Goal: Transaction & Acquisition: Purchase product/service

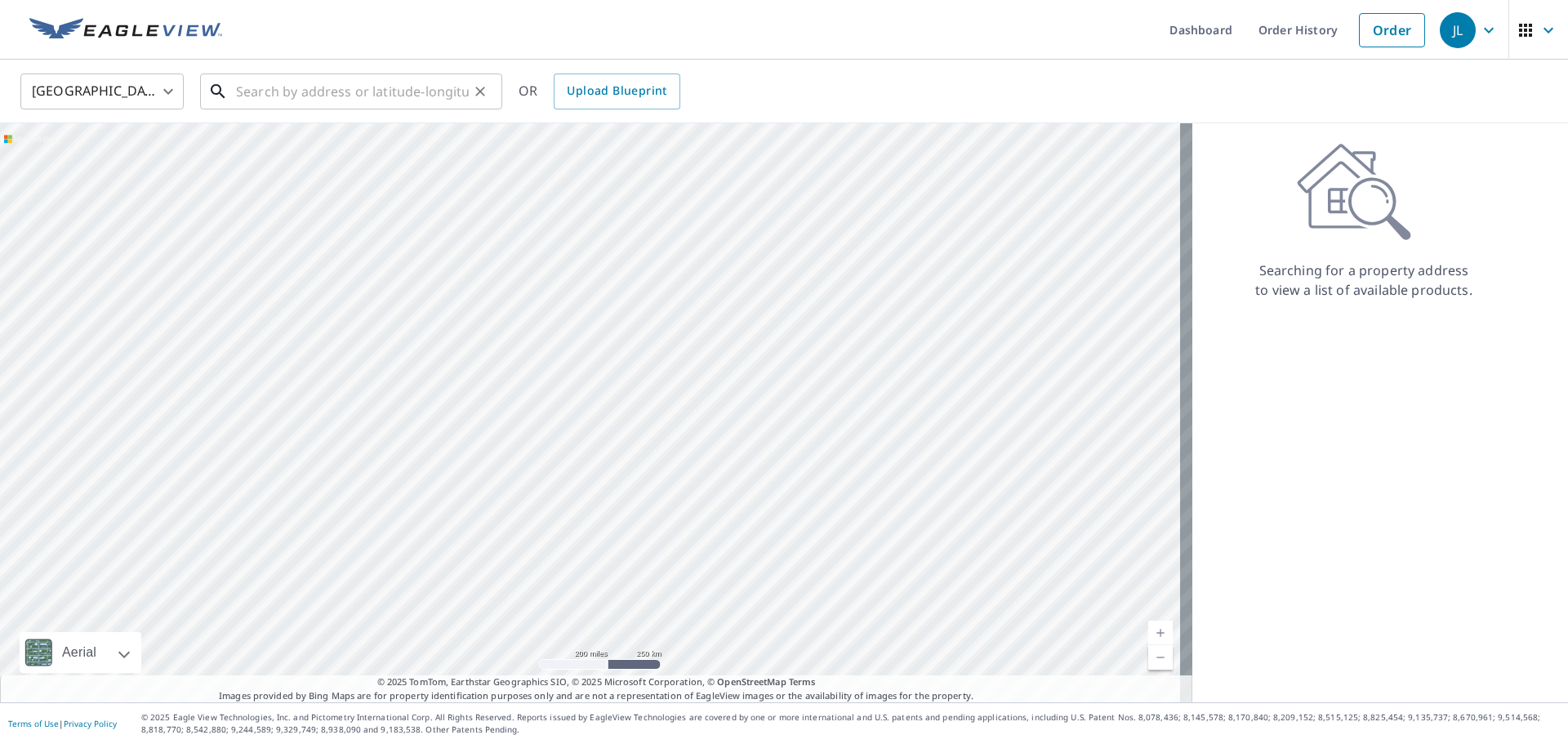
click at [375, 78] on input "text" at bounding box center [352, 92] width 233 height 46
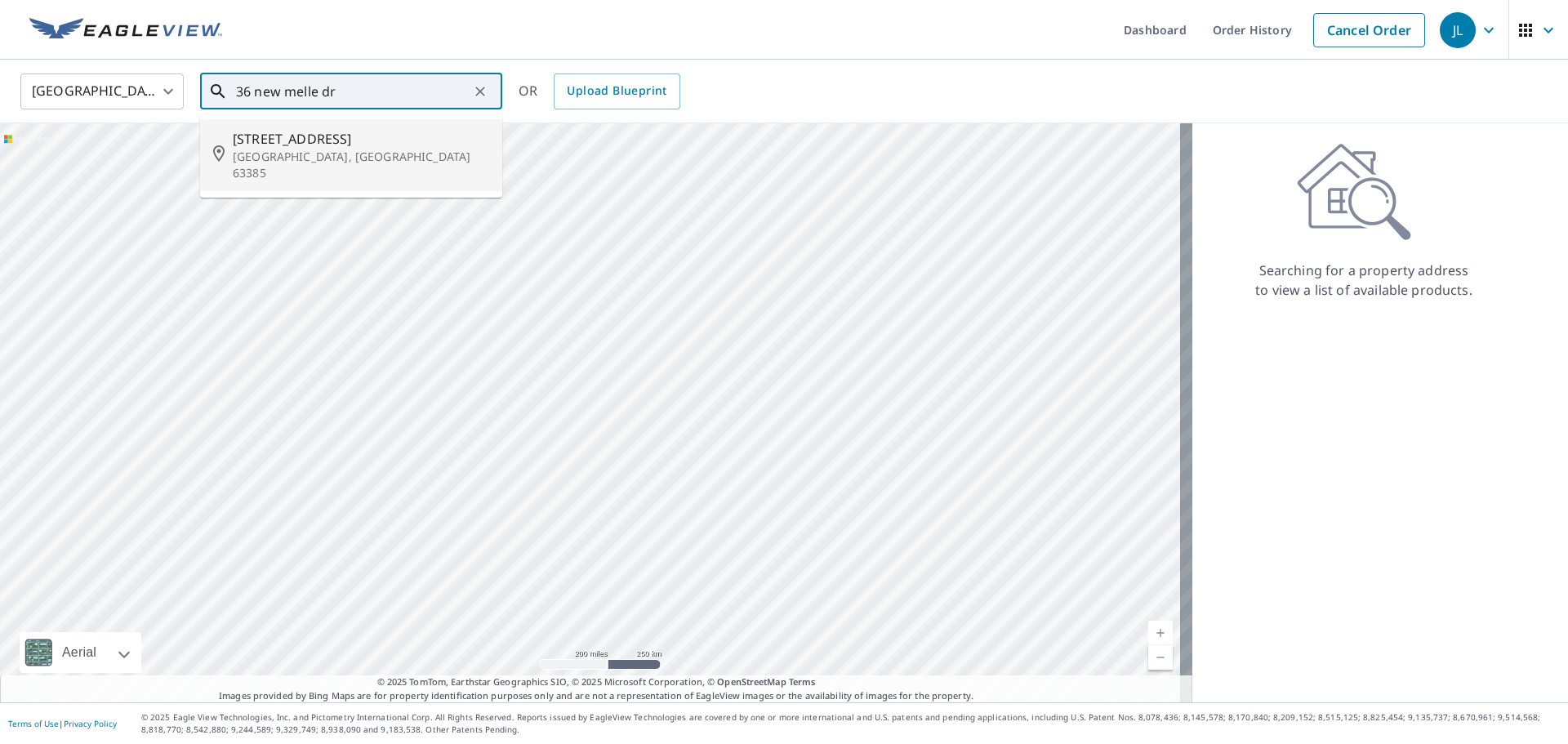
click at [331, 148] on p "[GEOGRAPHIC_DATA], [GEOGRAPHIC_DATA] 63385" at bounding box center [361, 165] width 257 height 33
type input "[STREET_ADDRESS][PERSON_NAME]"
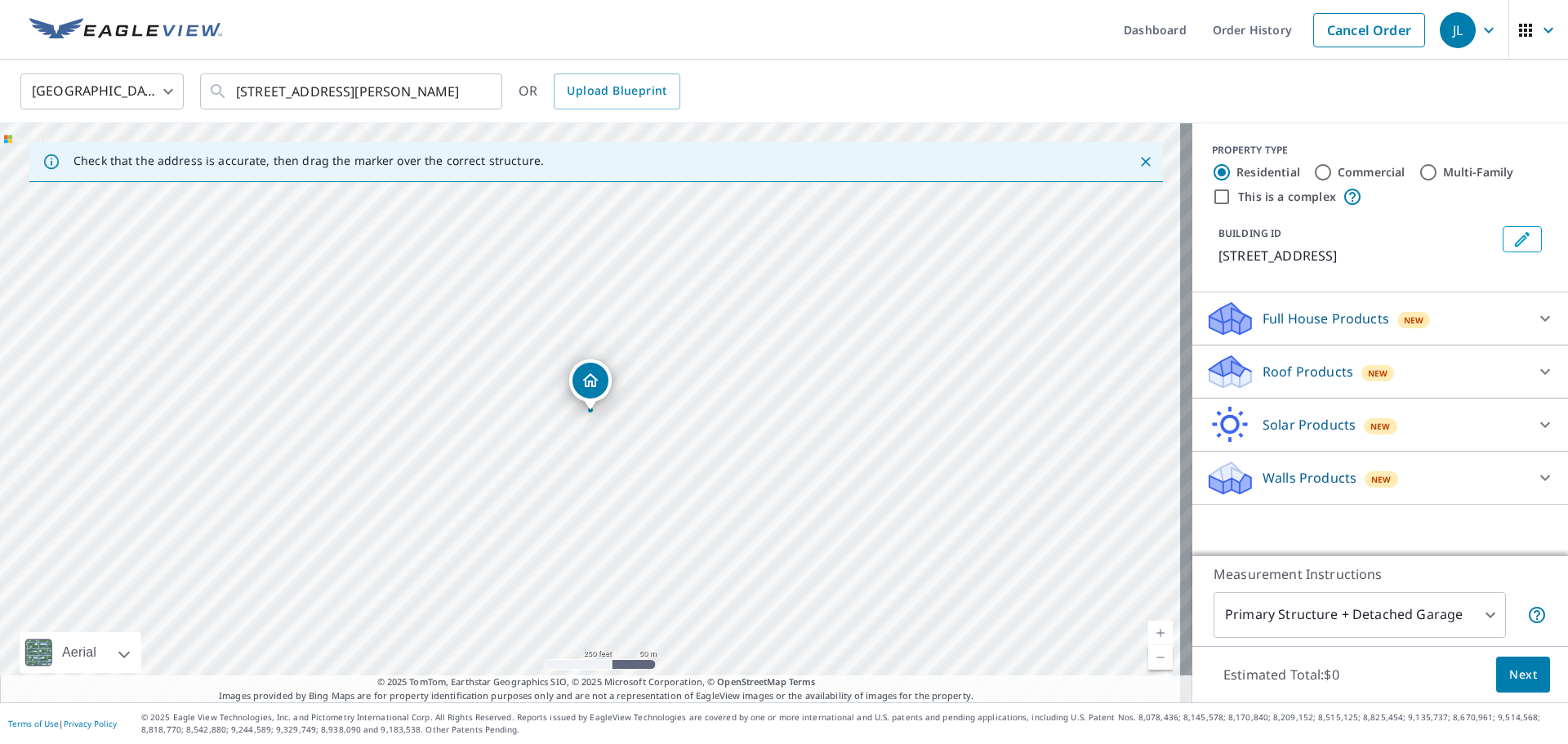
click at [1297, 365] on p "Roof Products" at bounding box center [1308, 372] width 91 height 19
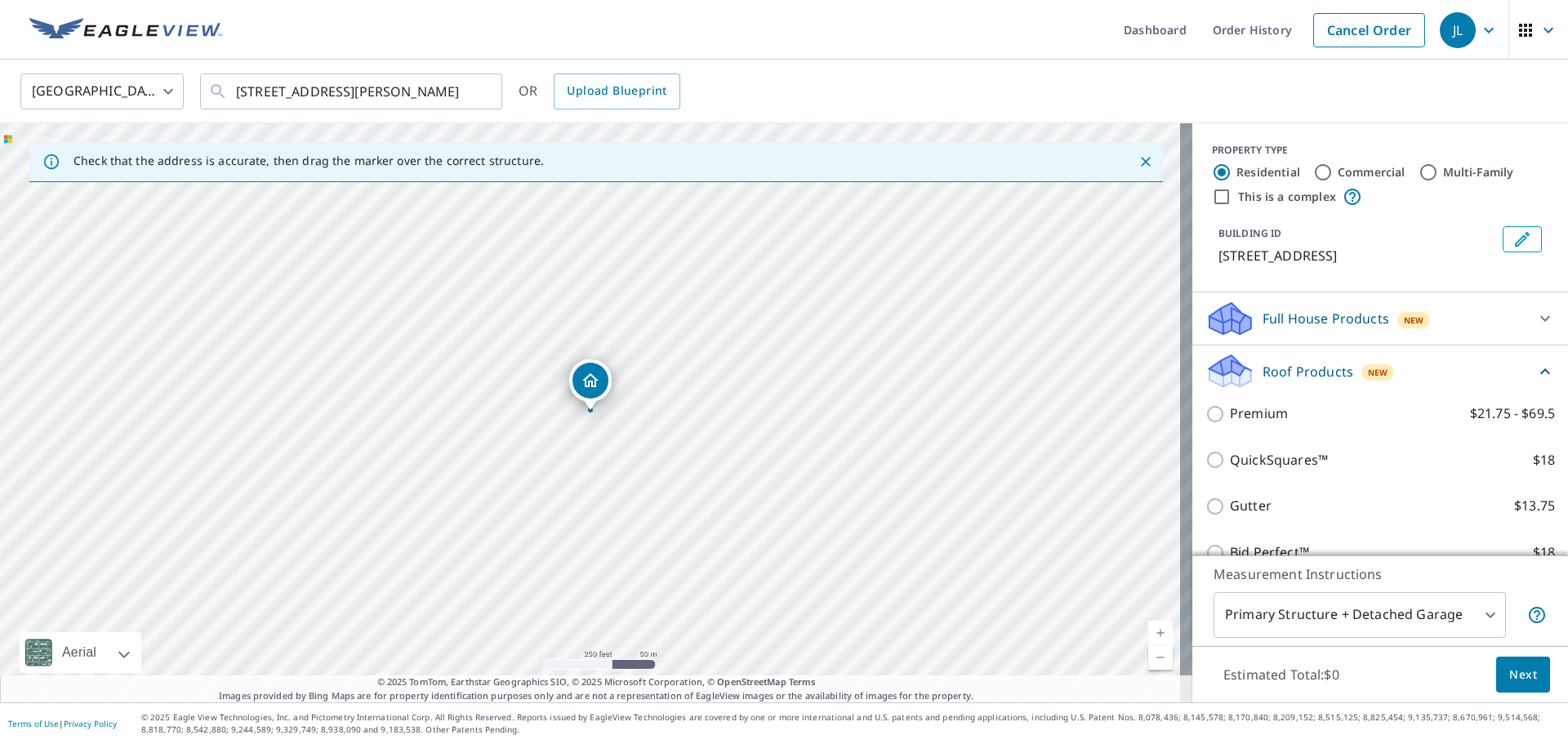
scroll to position [81, 0]
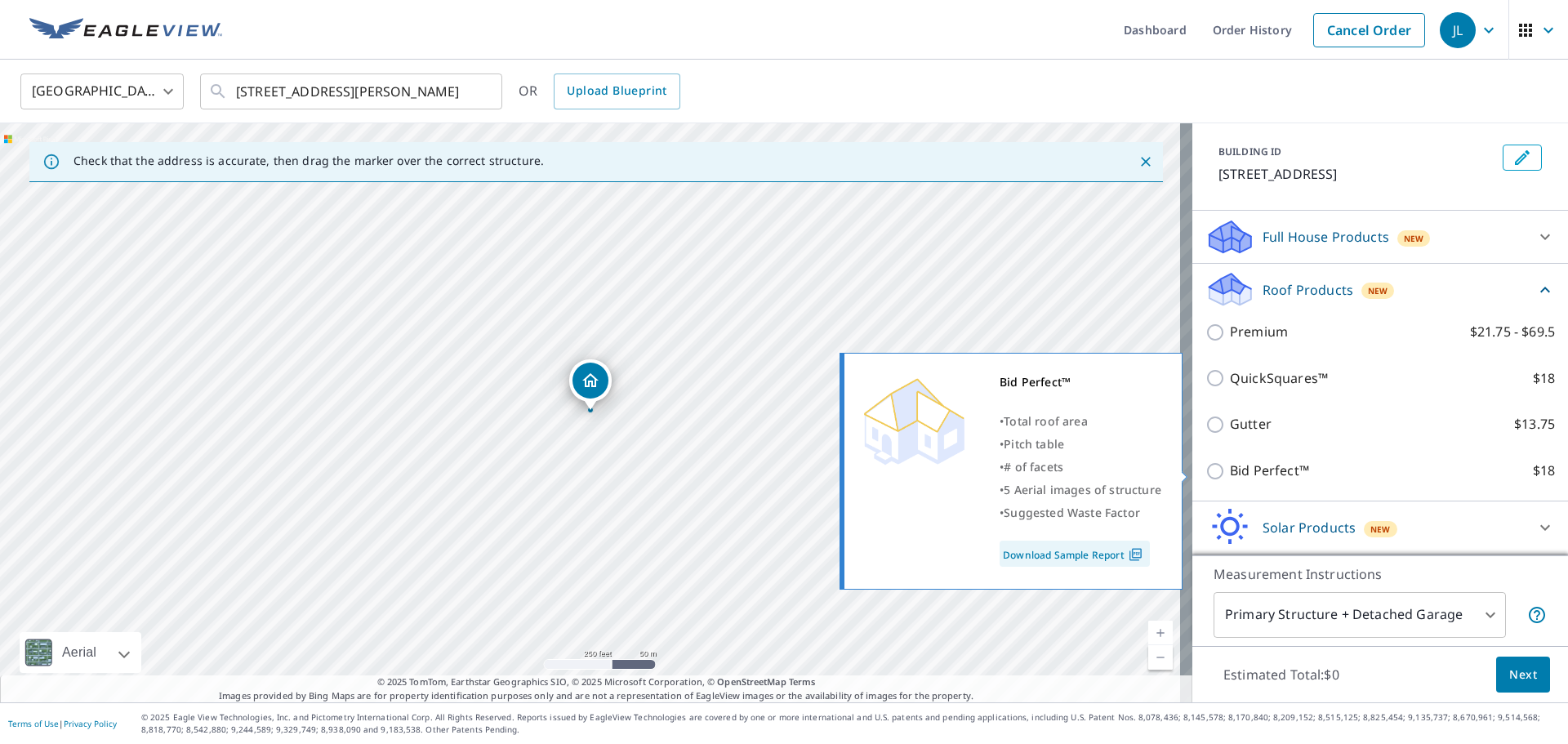
click at [1206, 473] on input "Bid Perfect™ $18" at bounding box center [1218, 471] width 25 height 19
checkbox input "true"
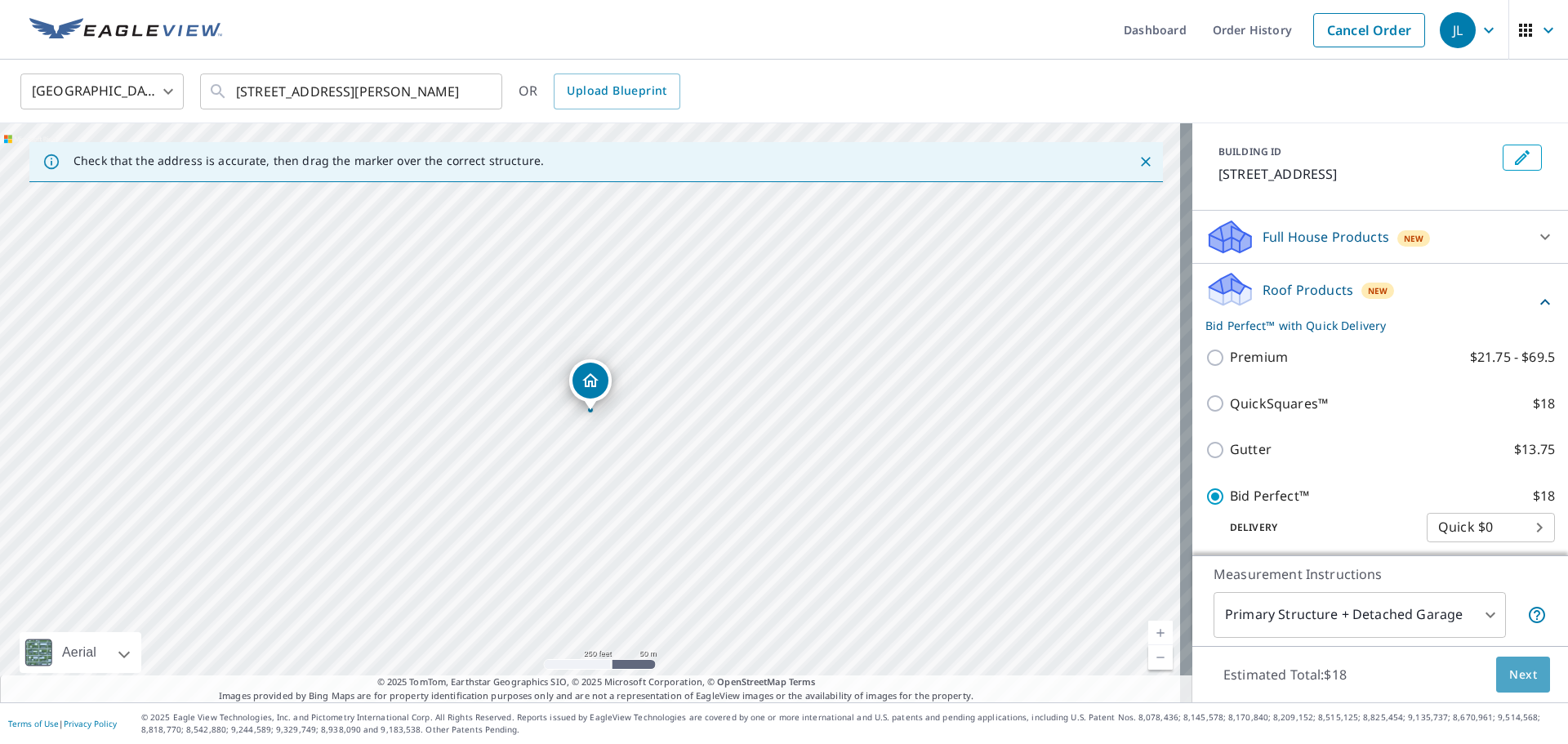
click at [1512, 676] on span "Next" at bounding box center [1522, 674] width 28 height 20
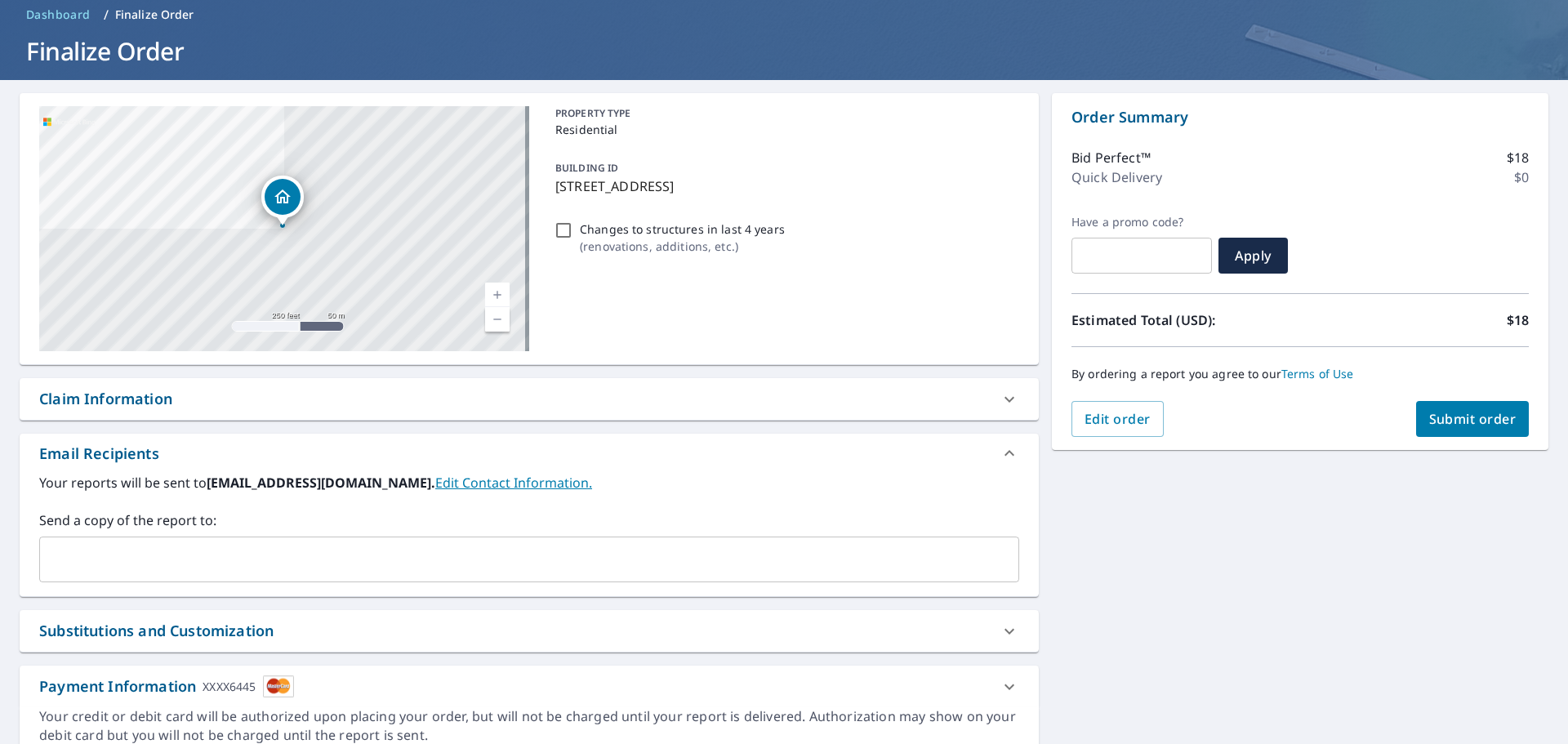
scroll to position [141, 0]
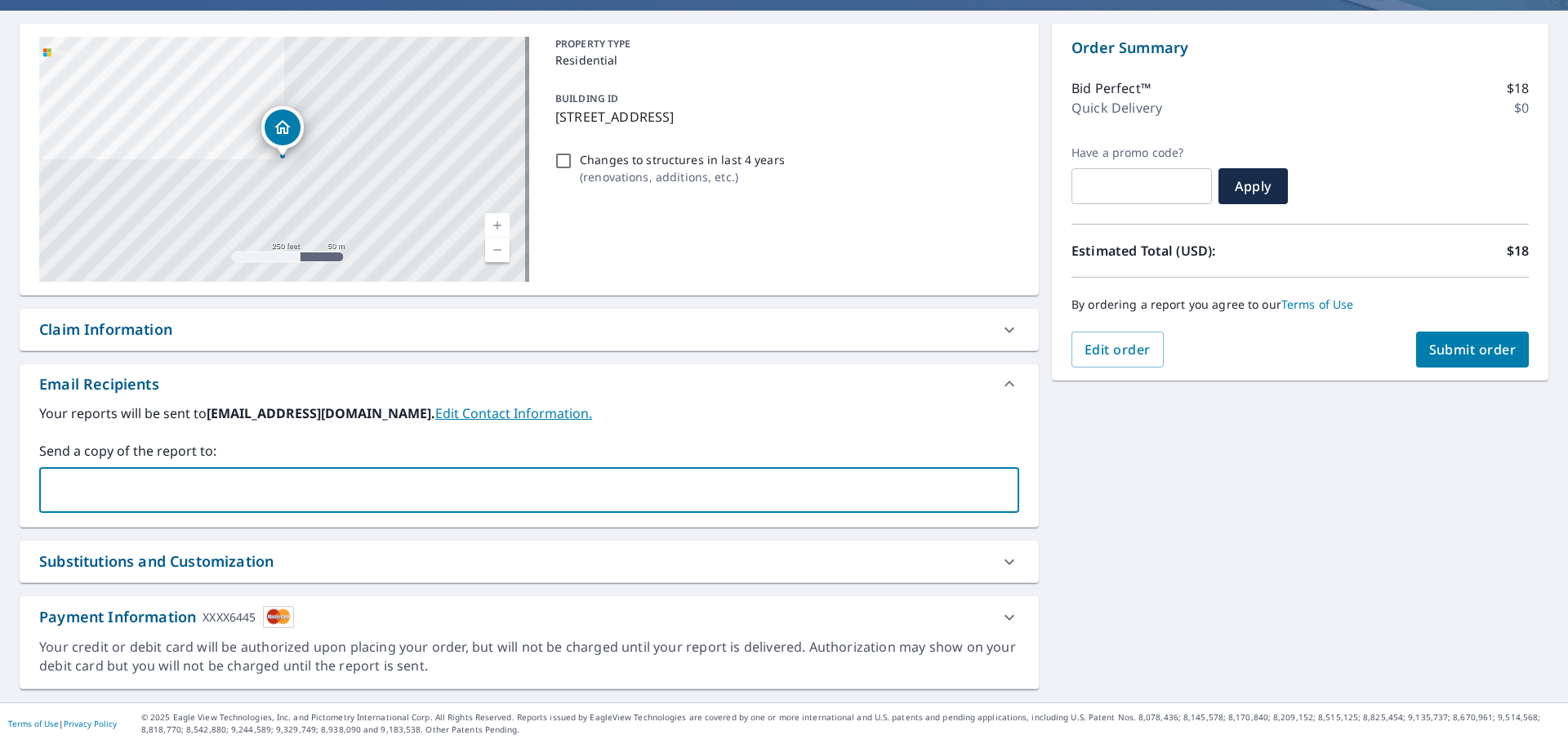
click at [92, 486] on input "text" at bounding box center [517, 490] width 941 height 31
type input "[EMAIL_ADDRESS][DOMAIN_NAME]"
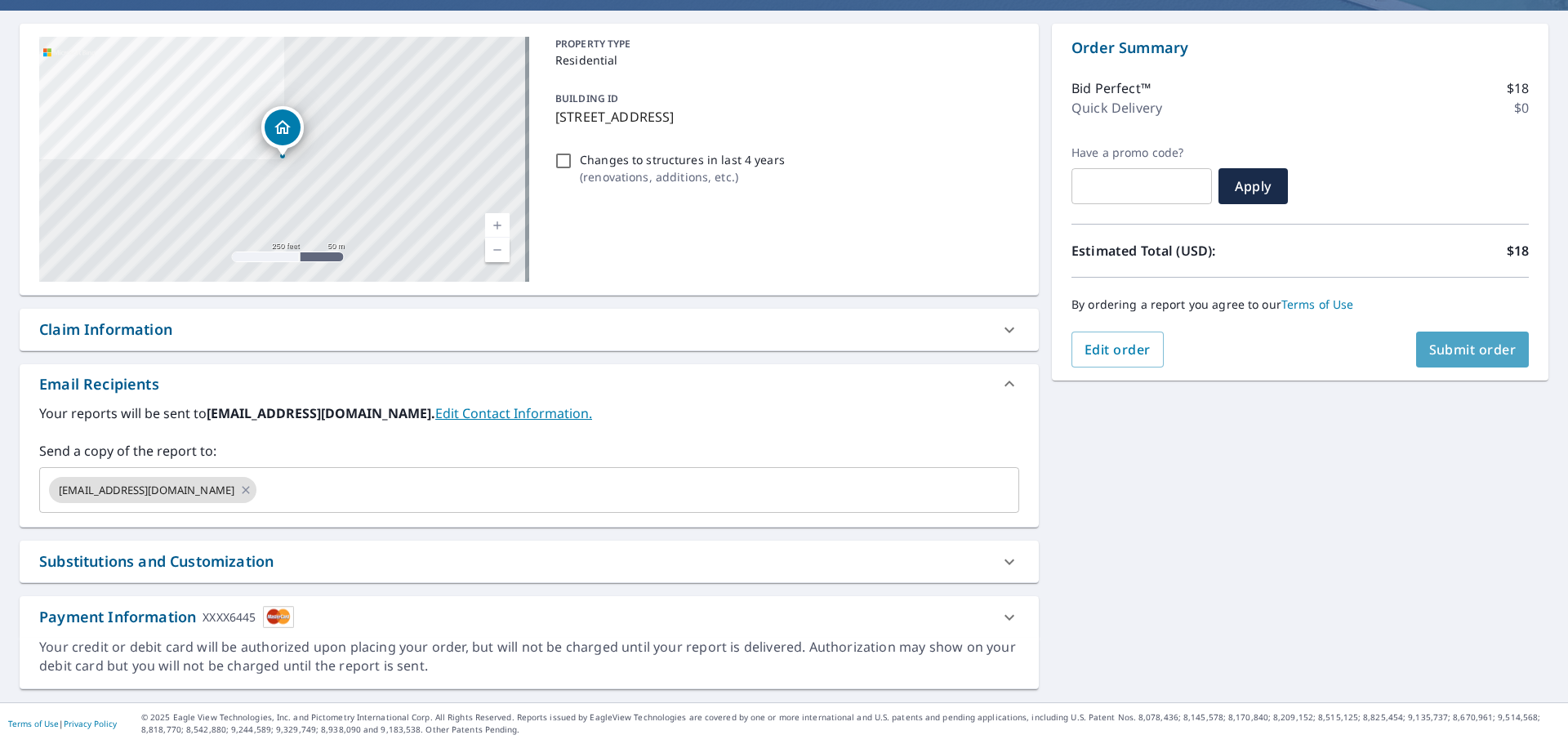
click at [1466, 349] on span "Submit order" at bounding box center [1472, 349] width 87 height 18
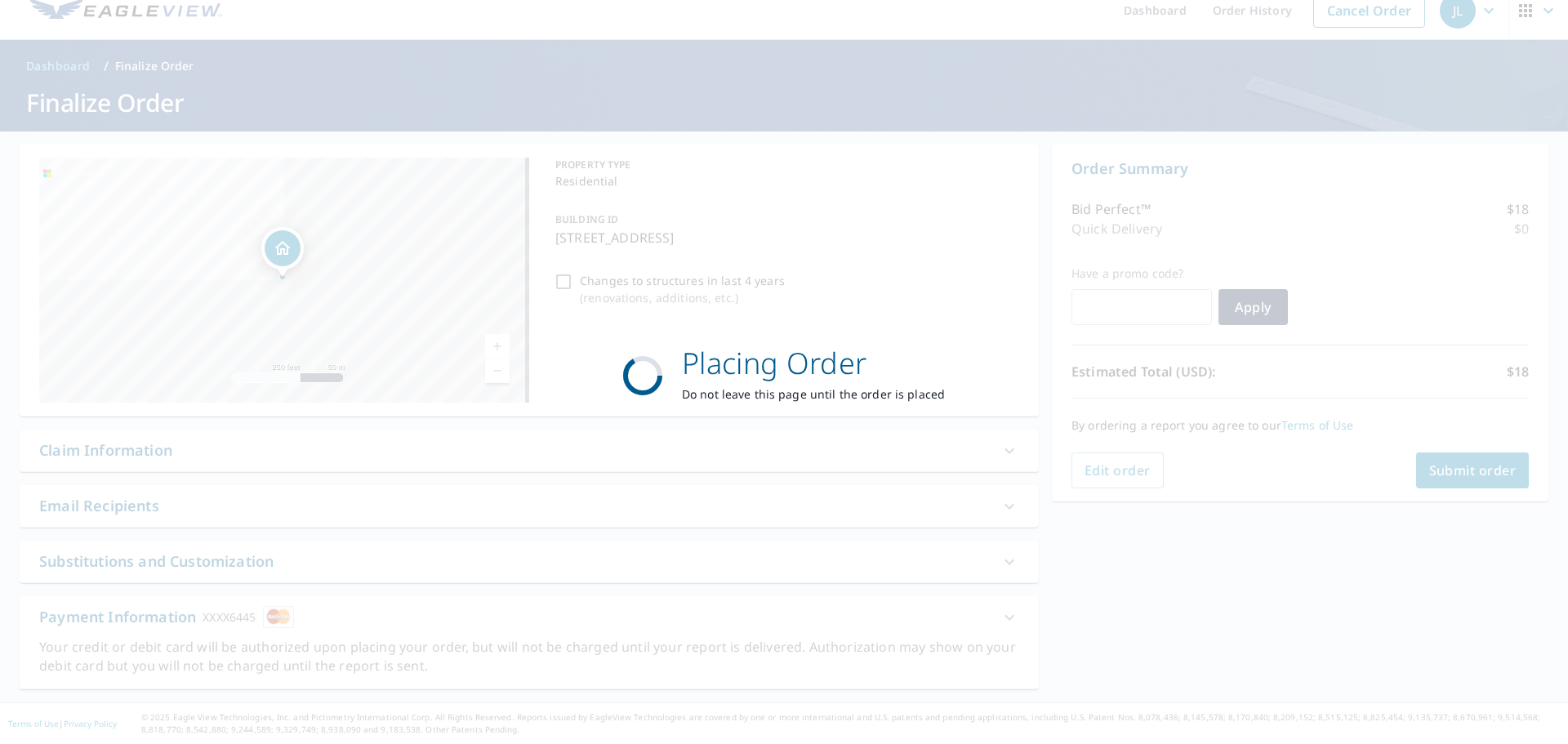
scroll to position [19, 0]
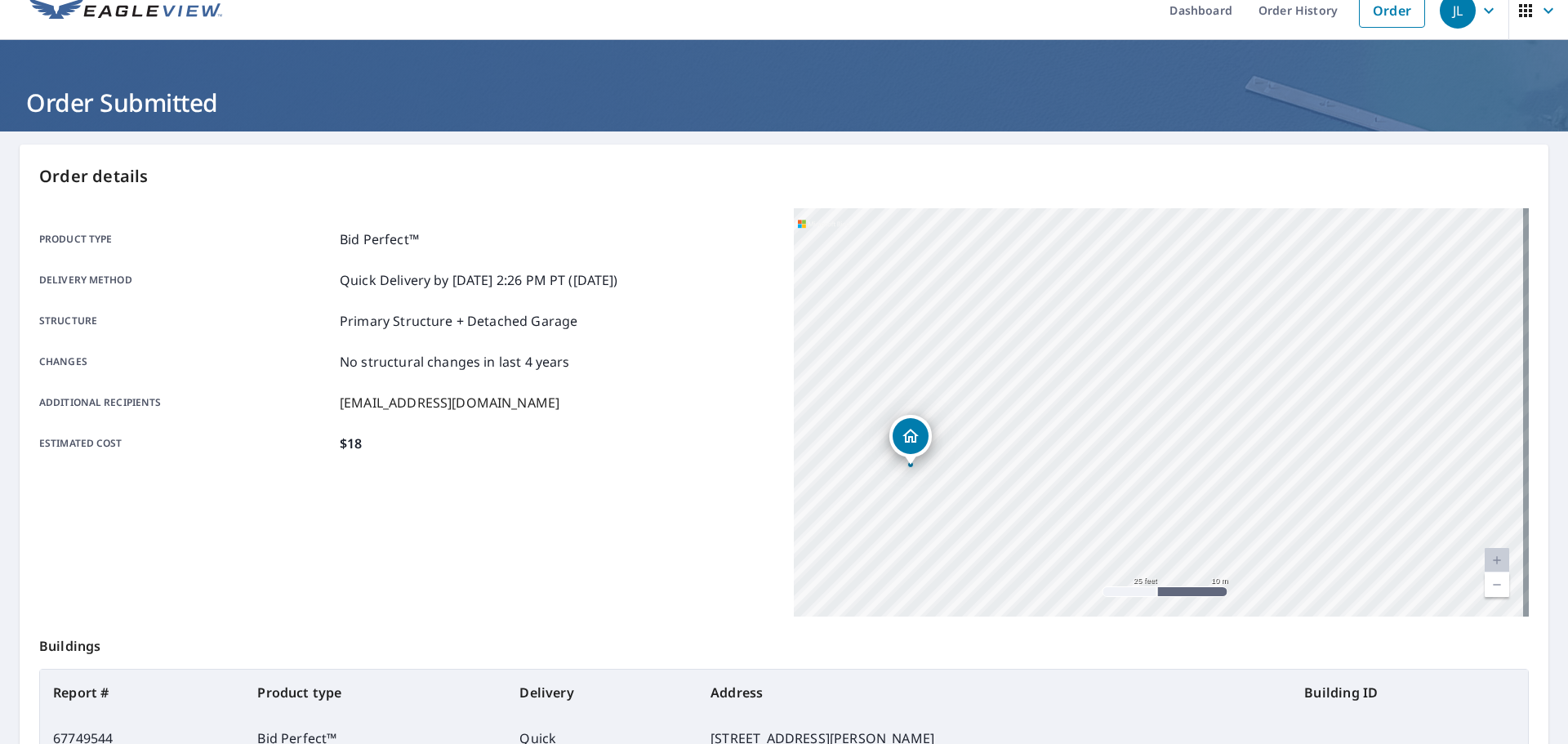
drag, startPoint x: 1160, startPoint y: 412, endPoint x: 1286, endPoint y: 210, distance: 238.1
click at [1286, 210] on div "[STREET_ADDRESS][PERSON_NAME]" at bounding box center [1161, 413] width 735 height 408
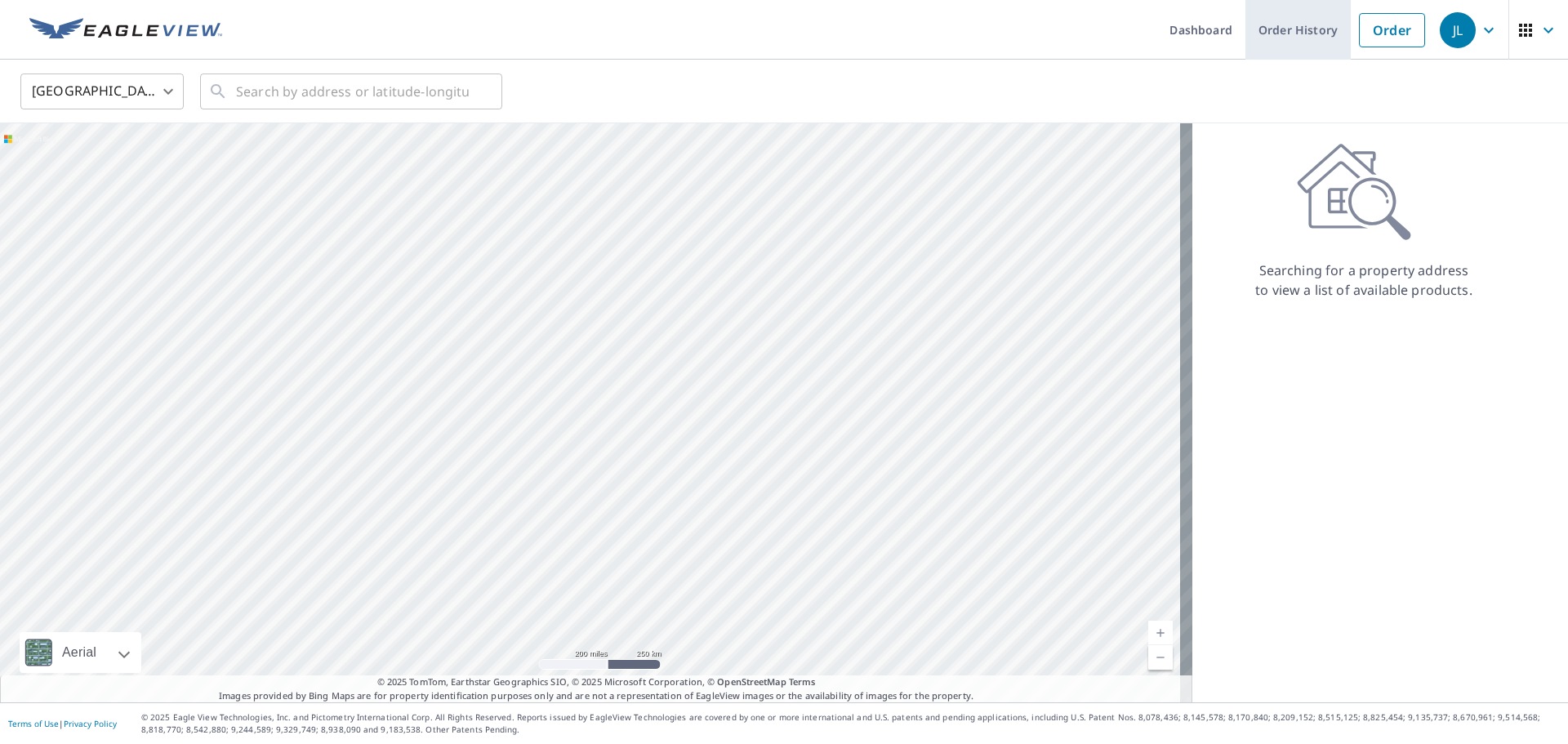
click at [1282, 27] on link "Order History" at bounding box center [1298, 30] width 105 height 59
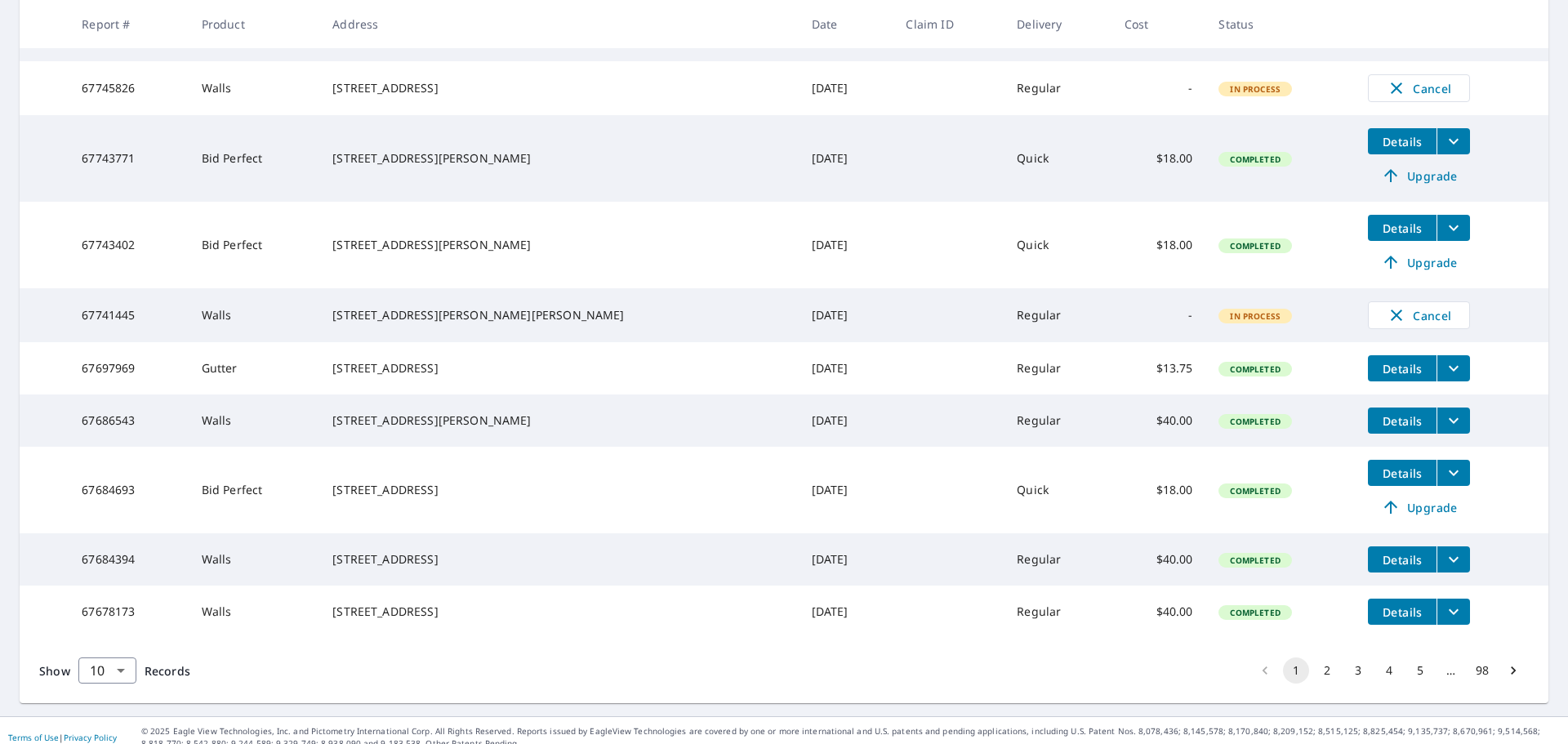
scroll to position [437, 0]
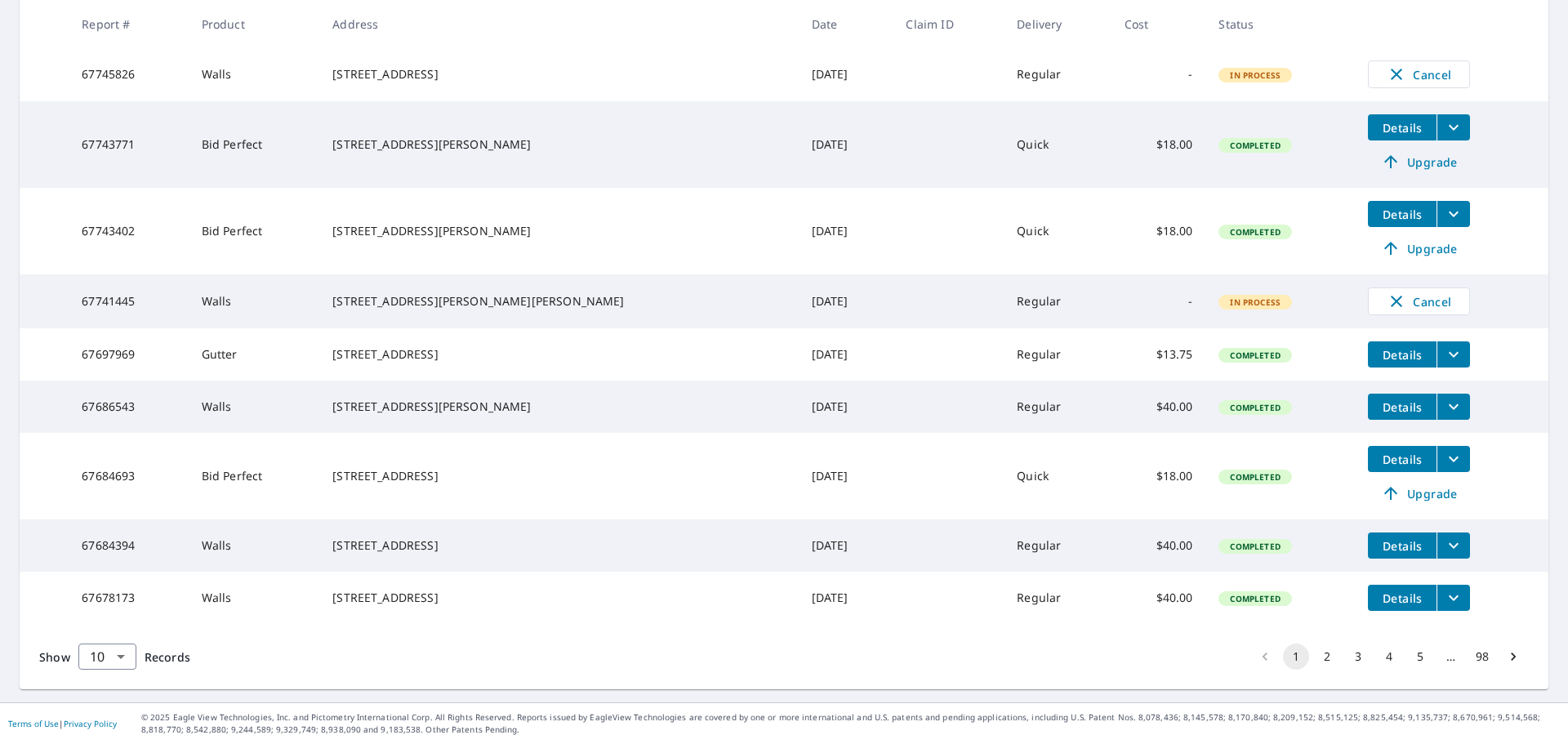
click at [1313, 655] on button "2" at bounding box center [1326, 656] width 26 height 26
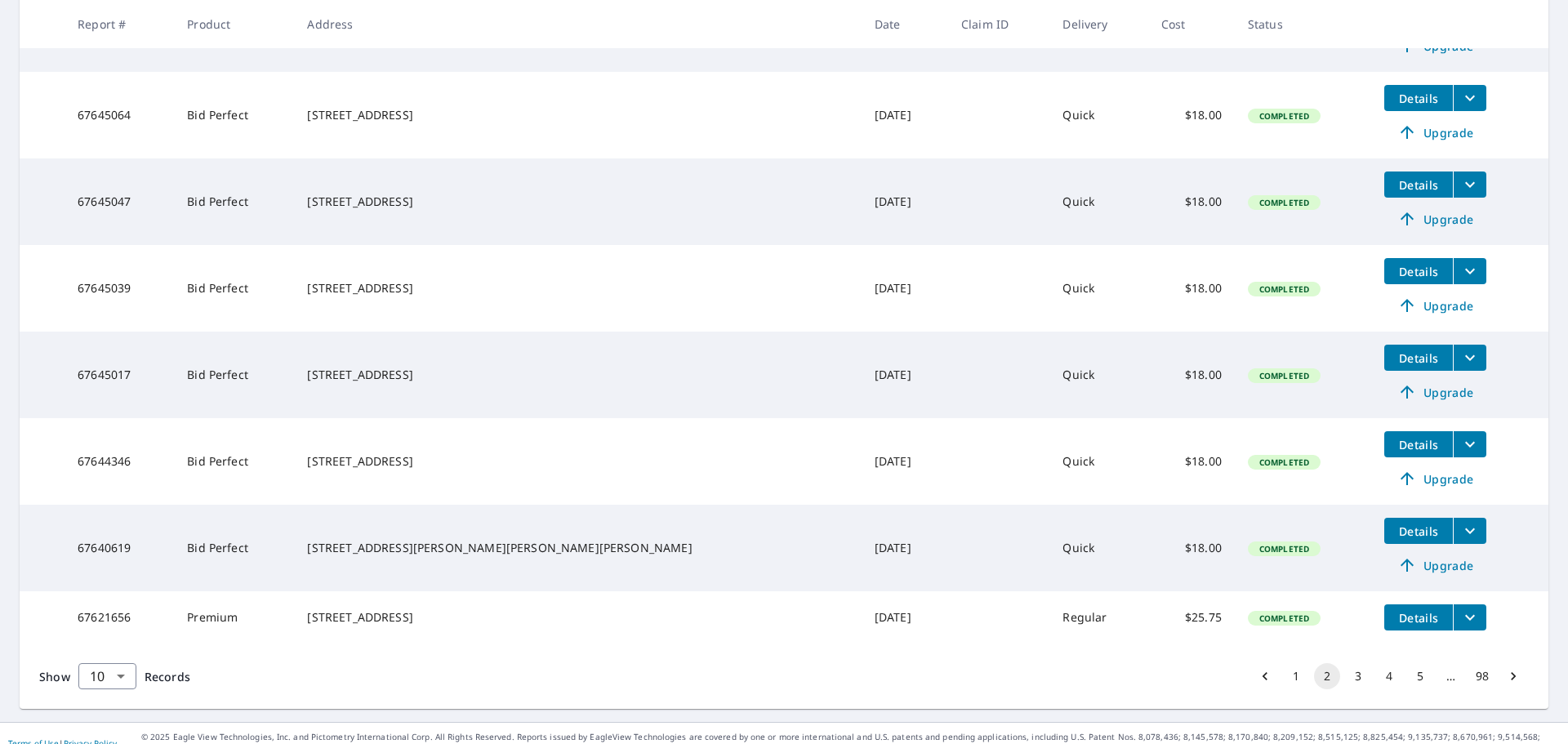
scroll to position [548, 0]
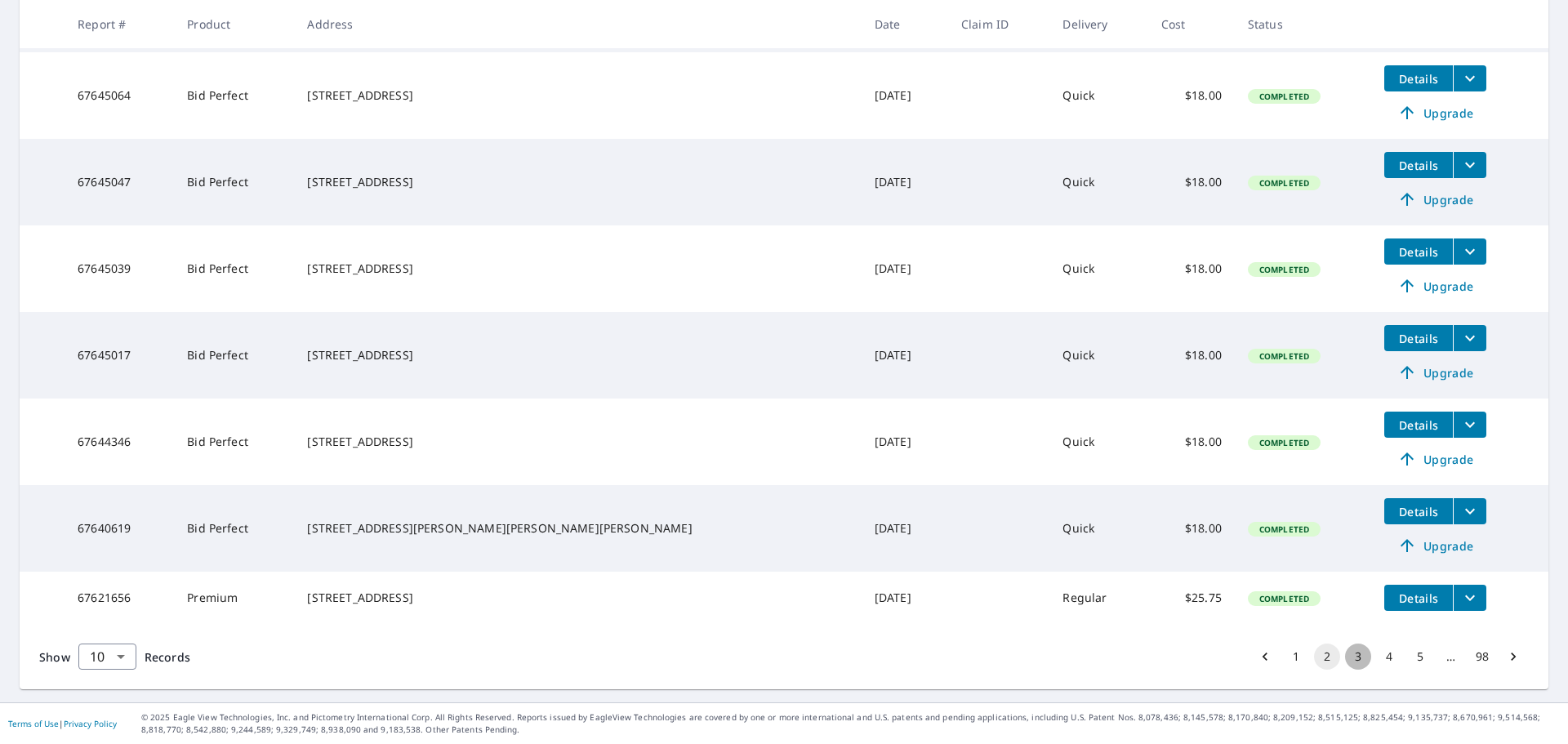
click at [1348, 661] on button "3" at bounding box center [1357, 656] width 26 height 26
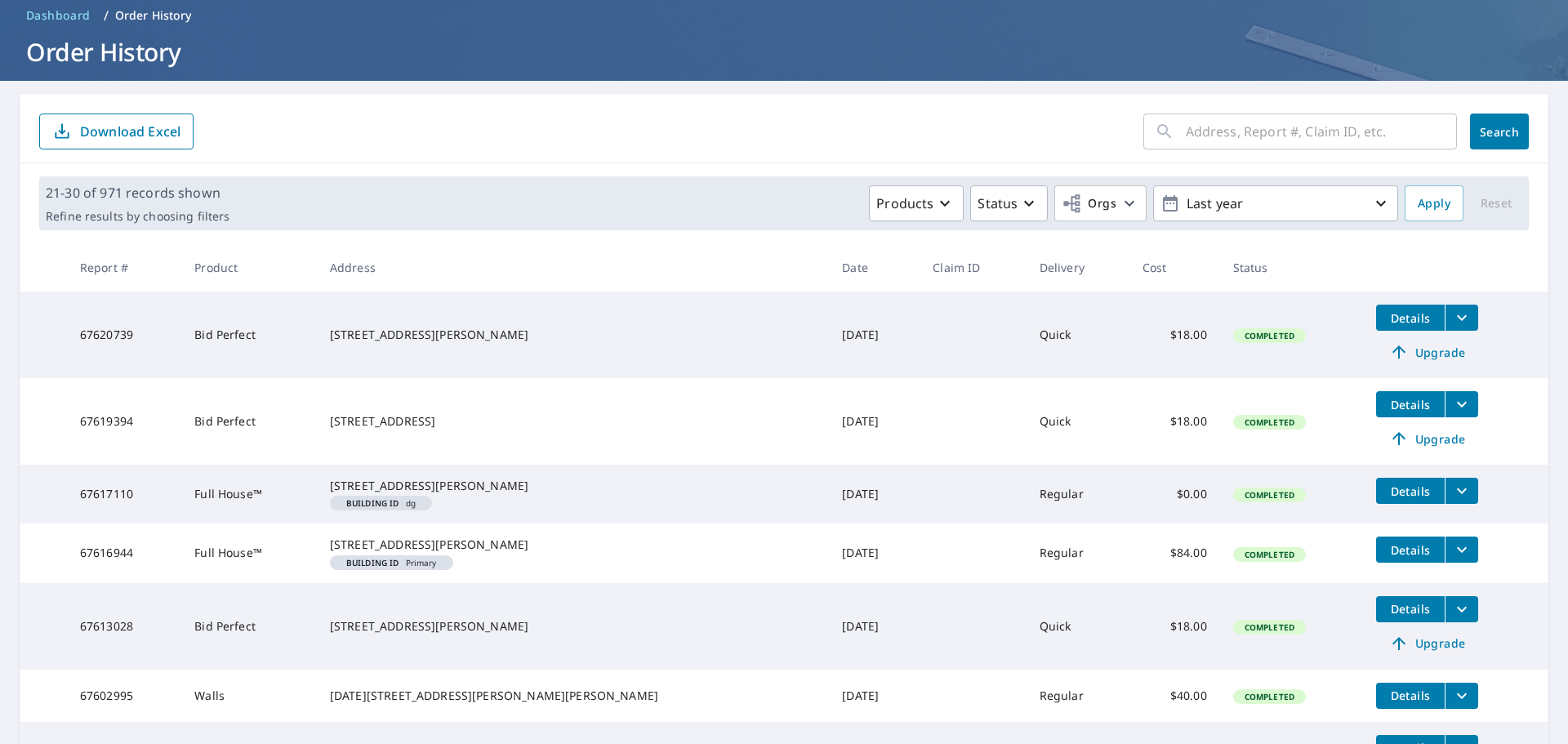
scroll to position [245, 0]
